Goal: Information Seeking & Learning: Learn about a topic

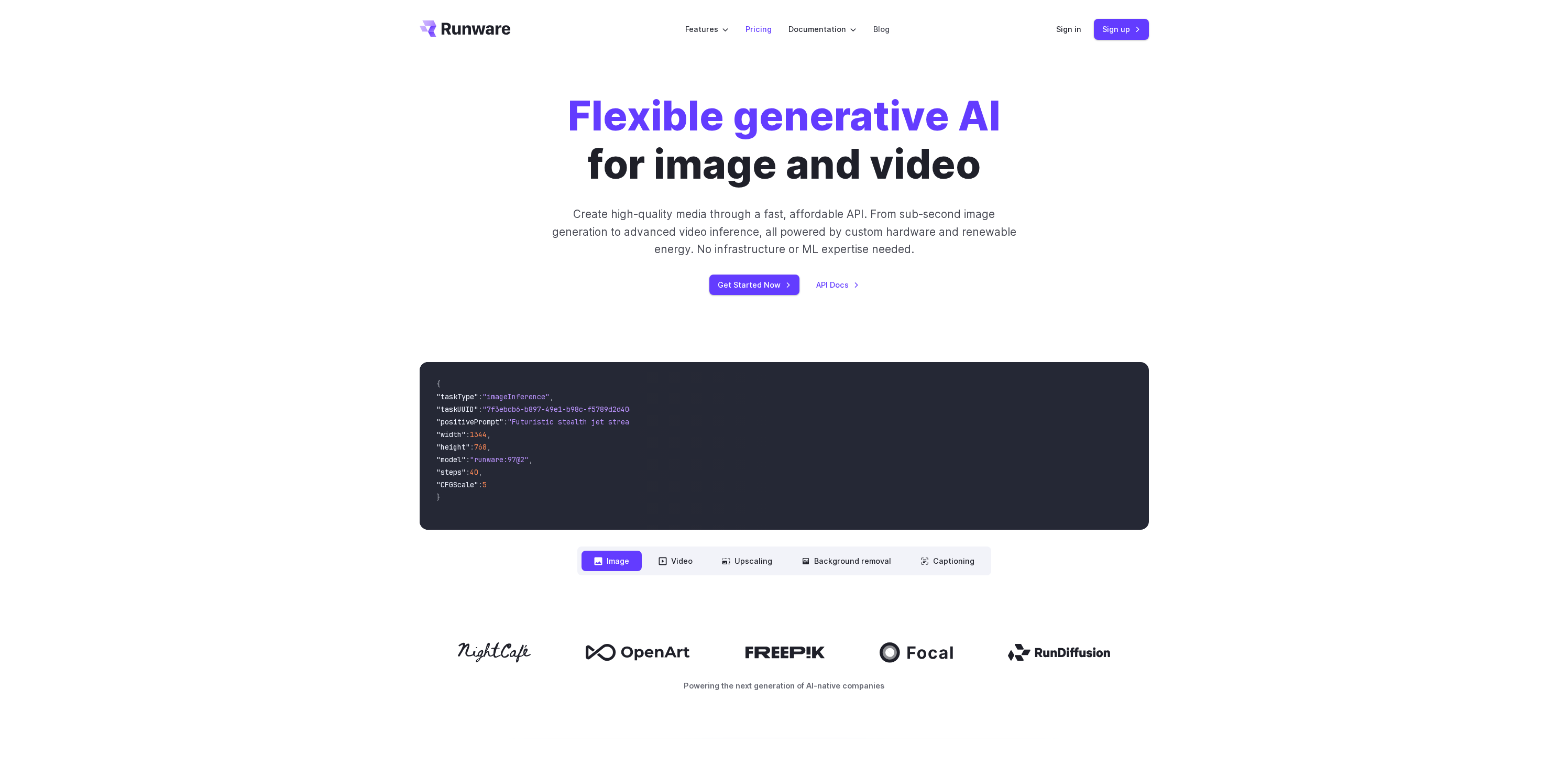
click at [765, 31] on link "Pricing" at bounding box center [758, 29] width 26 height 12
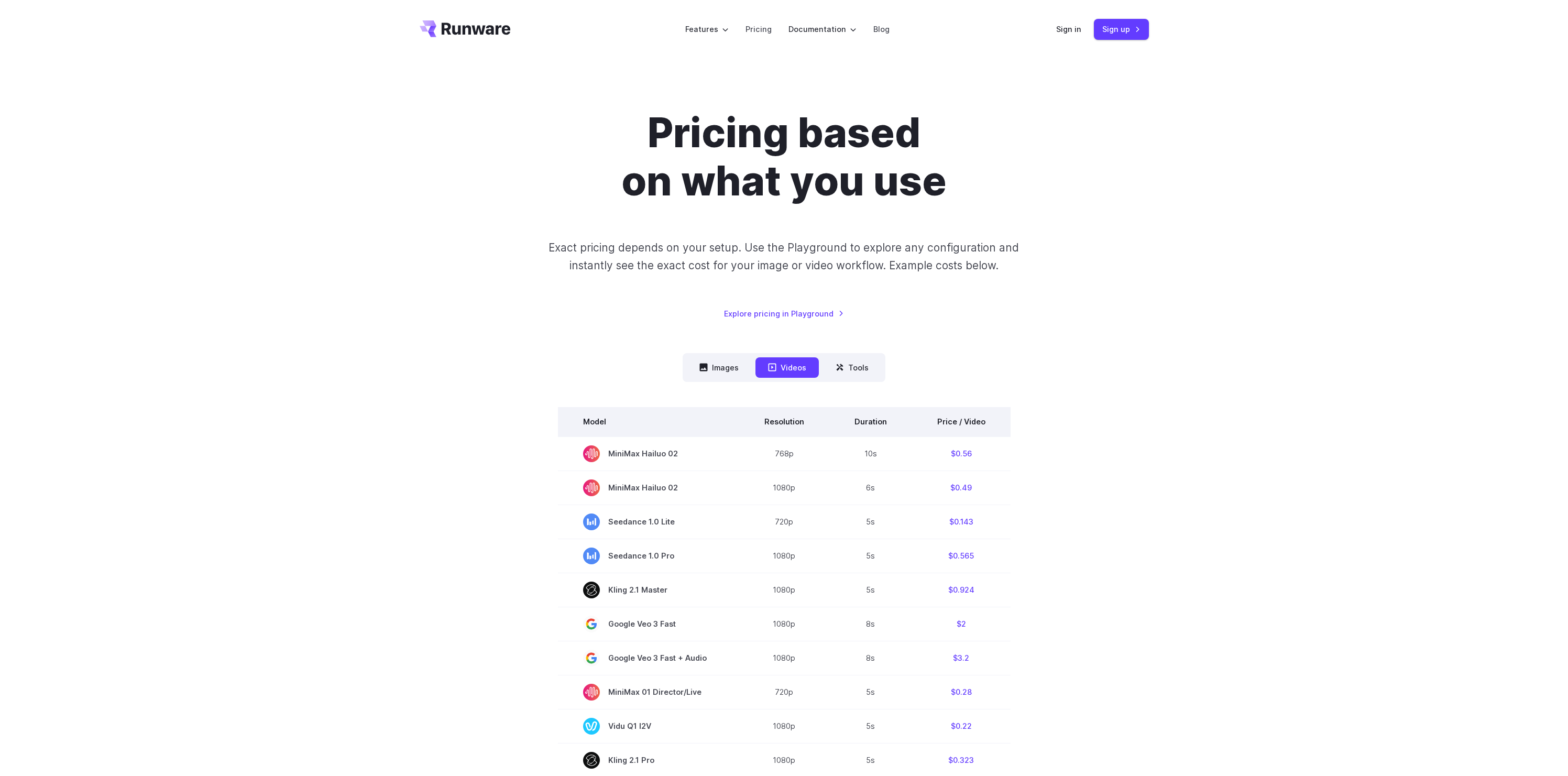
click at [739, 414] on th "Model" at bounding box center [649, 422] width 181 height 29
click at [727, 391] on div "Model Size Steps Price / Image FLUX.1 [schnell] 1024x1024 4 $0.0013 FLUX.1 [dev…" at bounding box center [784, 749] width 729 height 735
click at [727, 381] on nav "Images Videos Tools ****** ****** *****" at bounding box center [783, 367] width 203 height 29
click at [726, 377] on button "Images" at bounding box center [719, 368] width 65 height 21
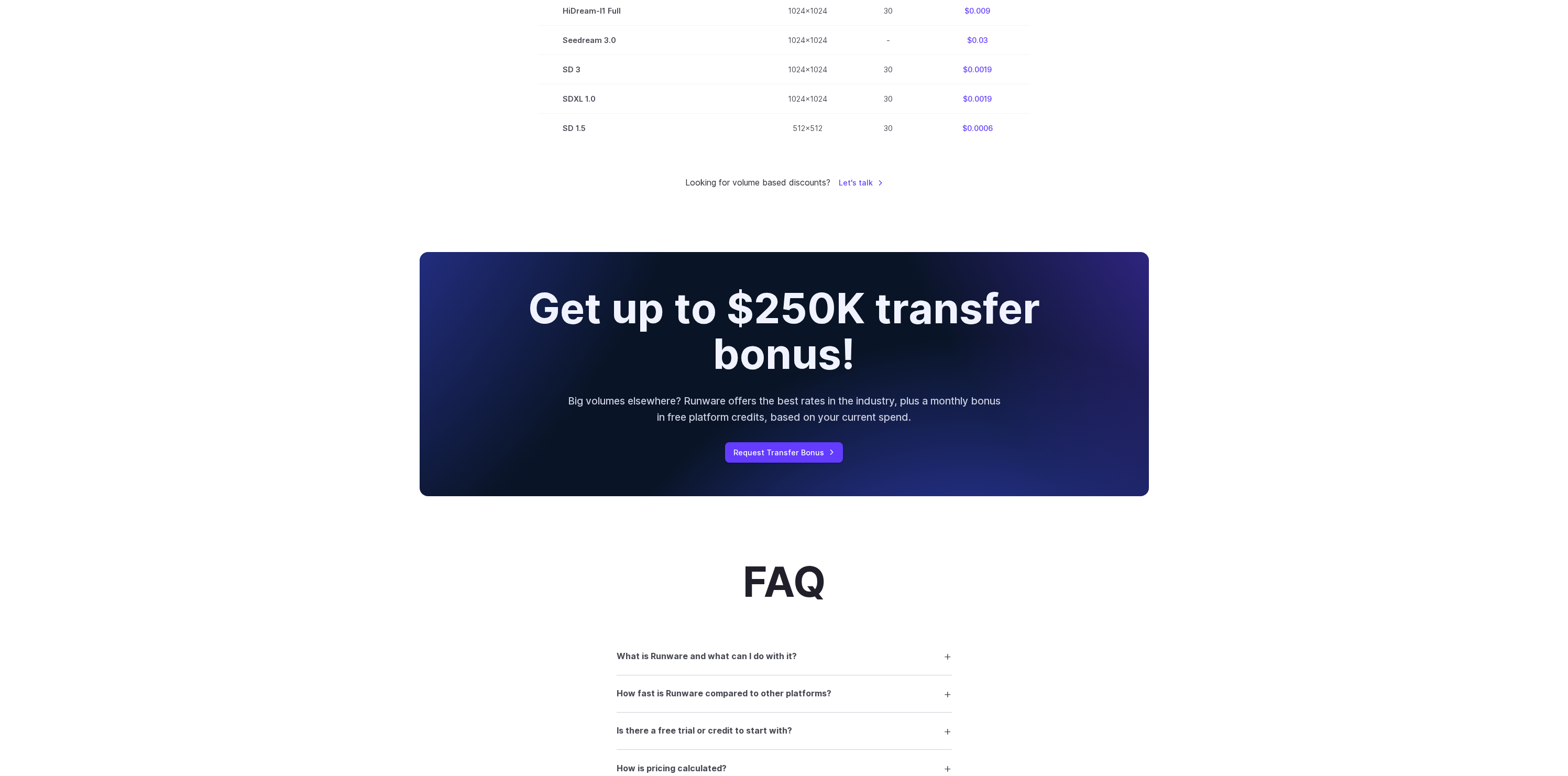
scroll to position [1047, 0]
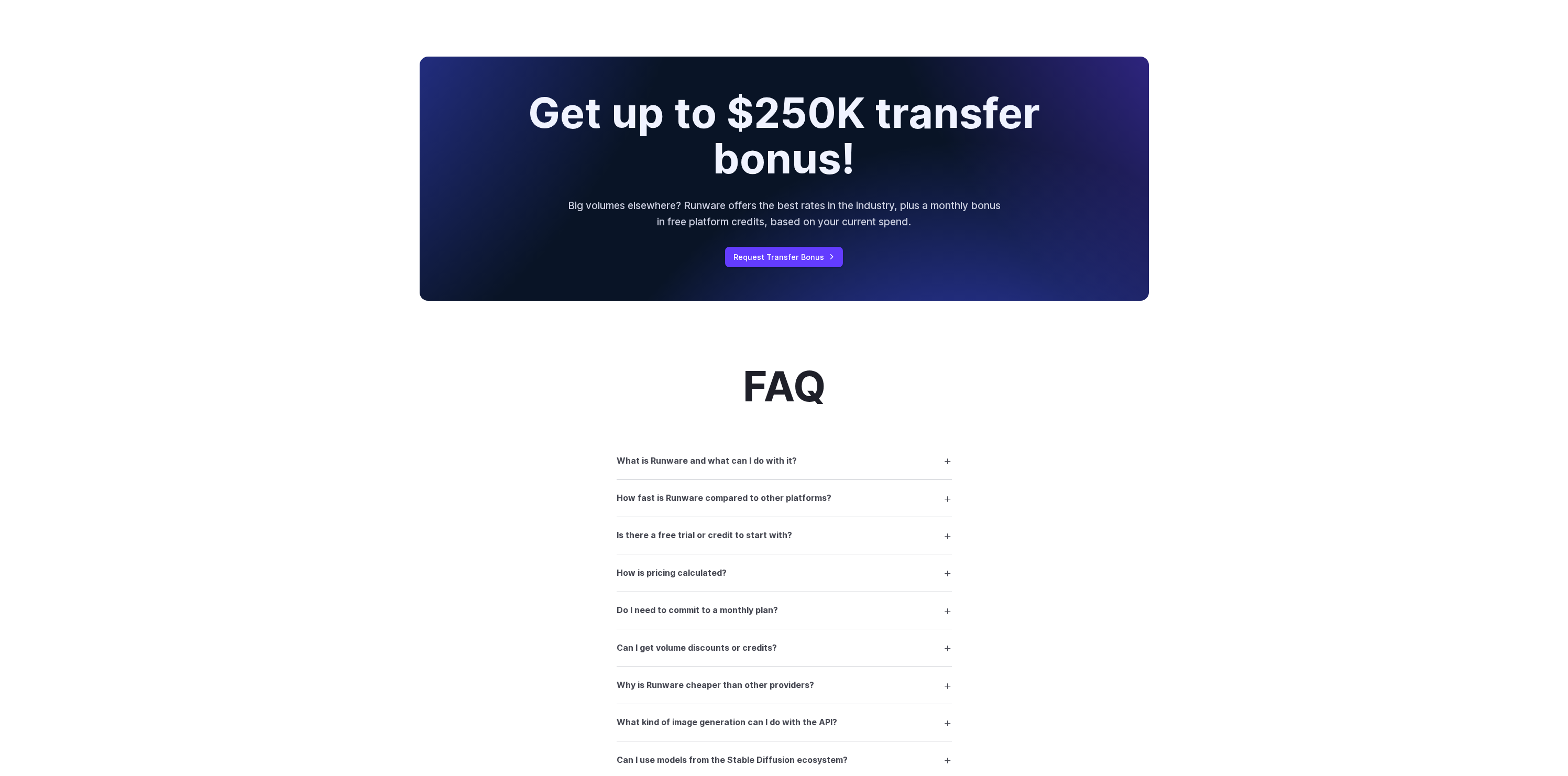
click at [746, 545] on summary "Is there a free trial or credit to start with?" at bounding box center [784, 535] width 335 height 20
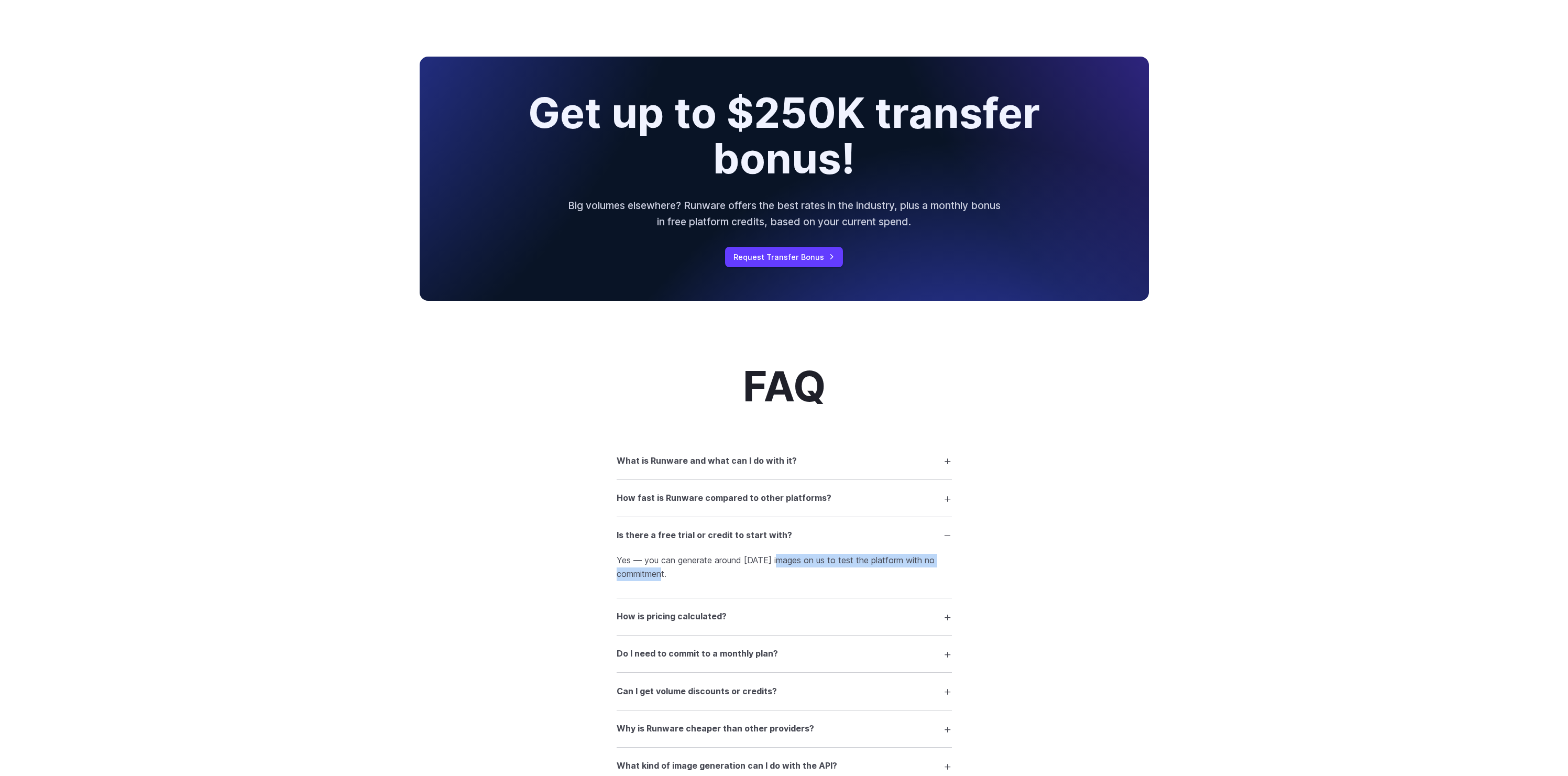
drag, startPoint x: 781, startPoint y: 564, endPoint x: 842, endPoint y: 584, distance: 64.2
click at [842, 581] on p "Yes — you can generate around 1000 images on us to test the platform with no co…" at bounding box center [784, 567] width 335 height 27
click at [843, 581] on p "Yes — you can generate around 1000 images on us to test the platform with no co…" at bounding box center [784, 567] width 335 height 27
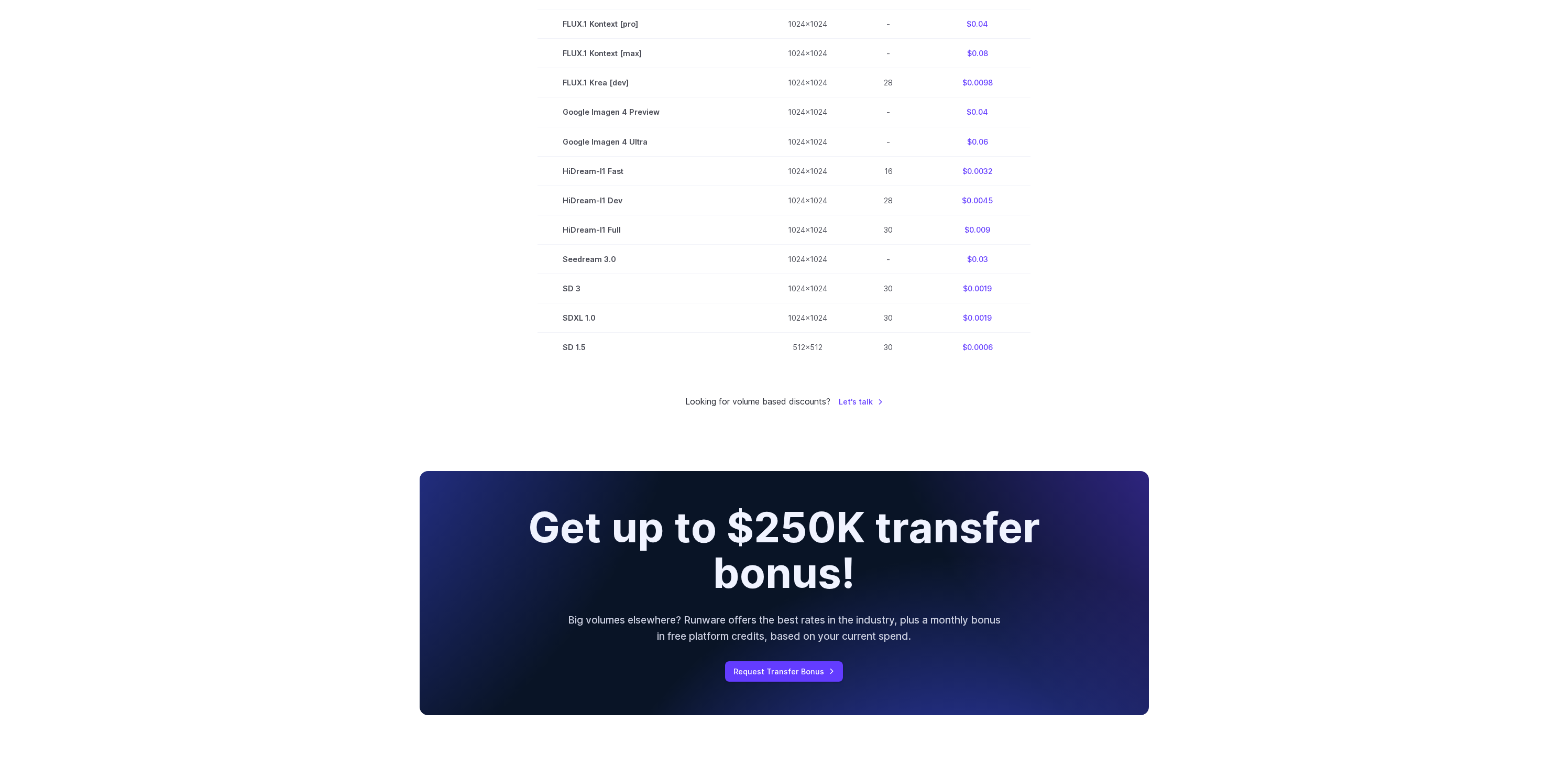
scroll to position [0, 0]
